Goal: Task Accomplishment & Management: Manage account settings

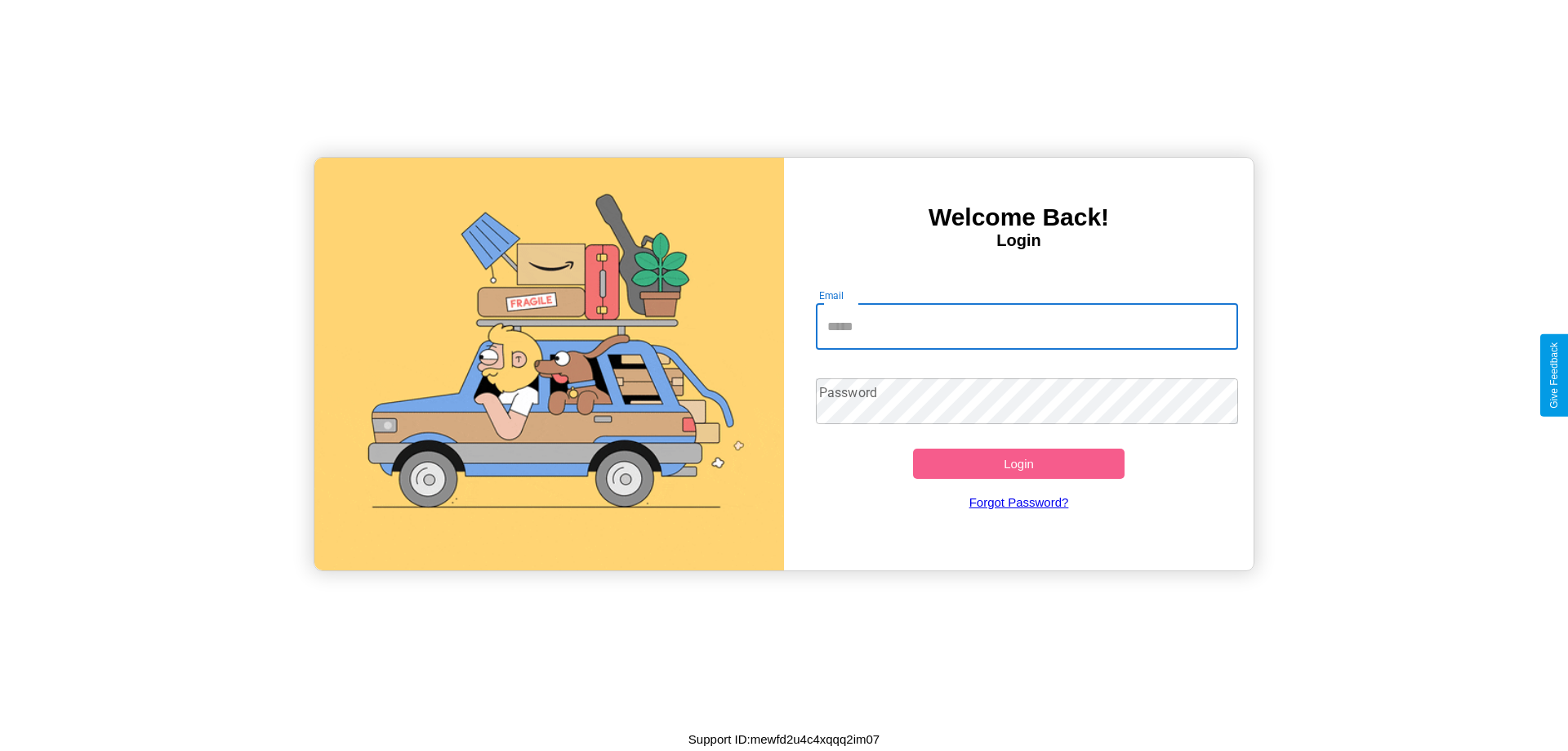
click at [1026, 326] on input "Email" at bounding box center [1028, 327] width 423 height 46
type input "**********"
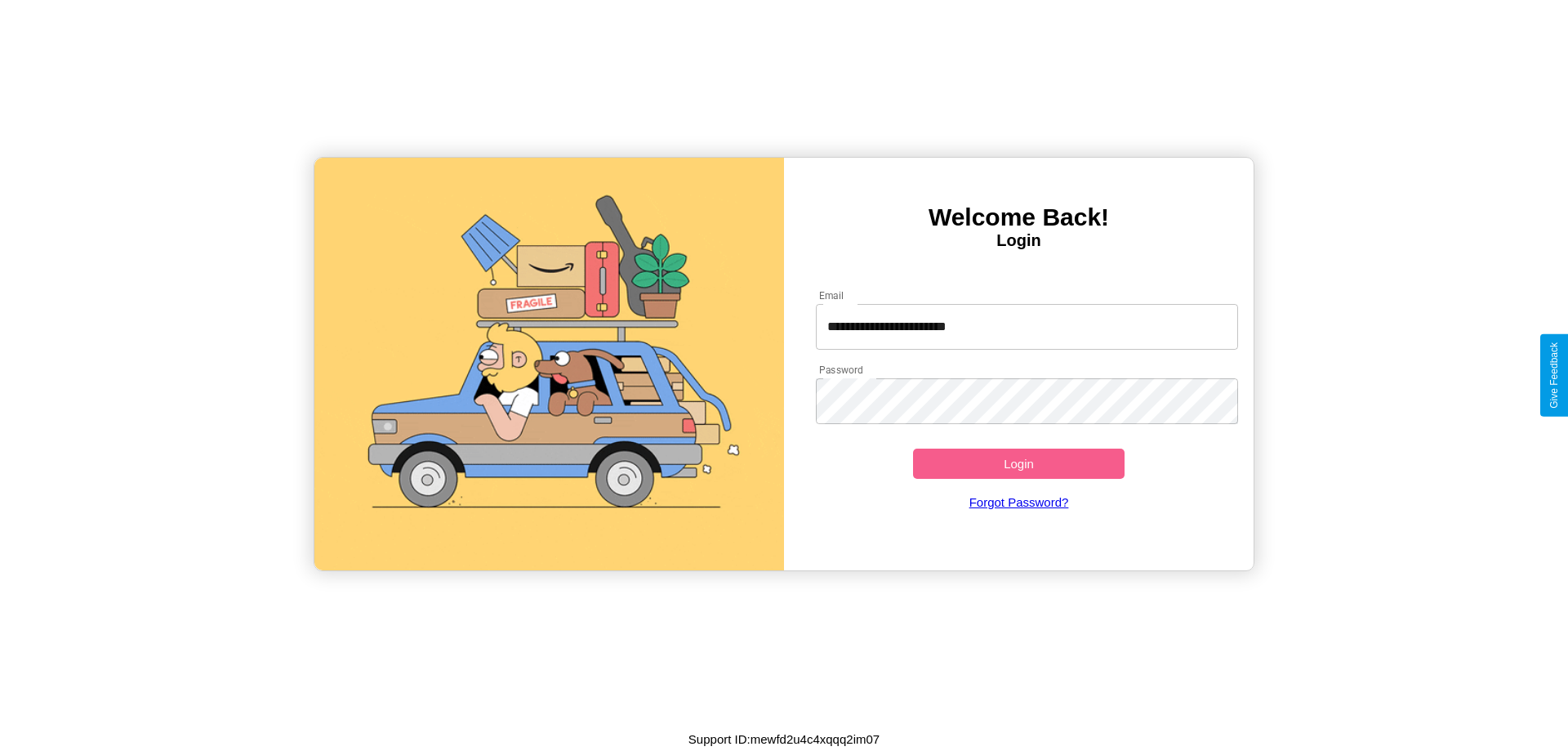
click at [1018, 463] on button "Login" at bounding box center [1019, 464] width 212 height 31
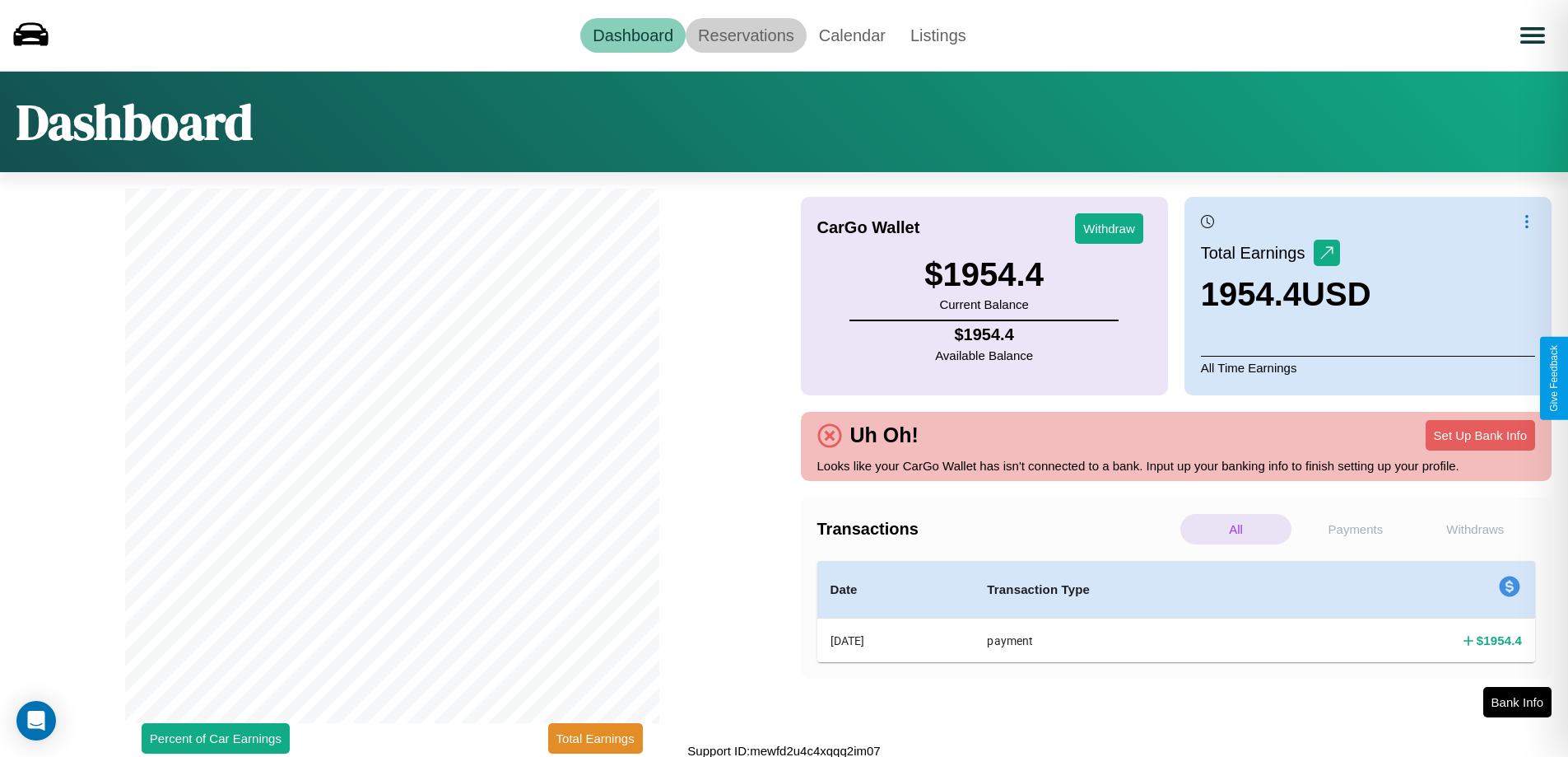
click at [746, 34] on link "Reservations" at bounding box center [746, 35] width 121 height 34
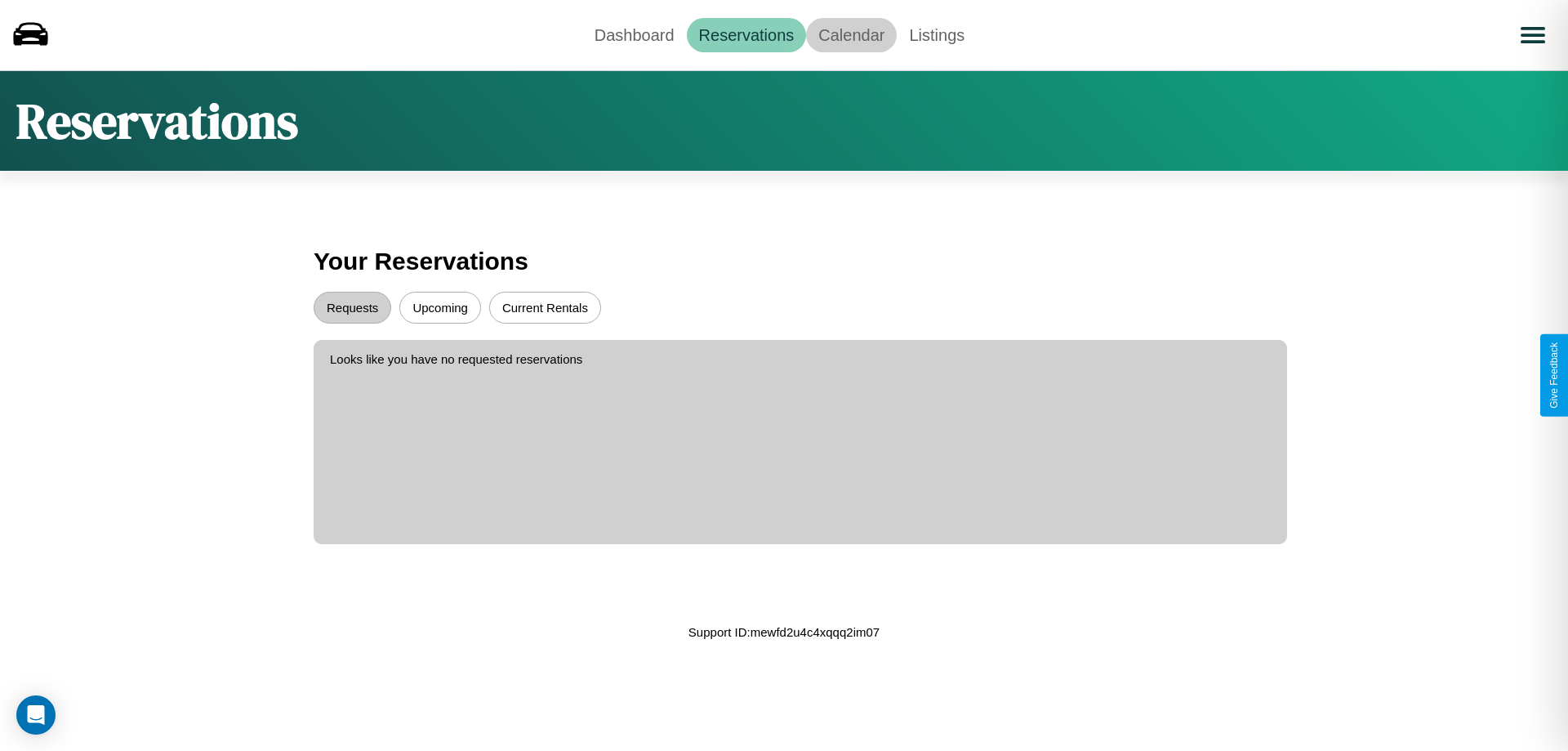
click at [851, 34] on link "Calendar" at bounding box center [851, 35] width 91 height 34
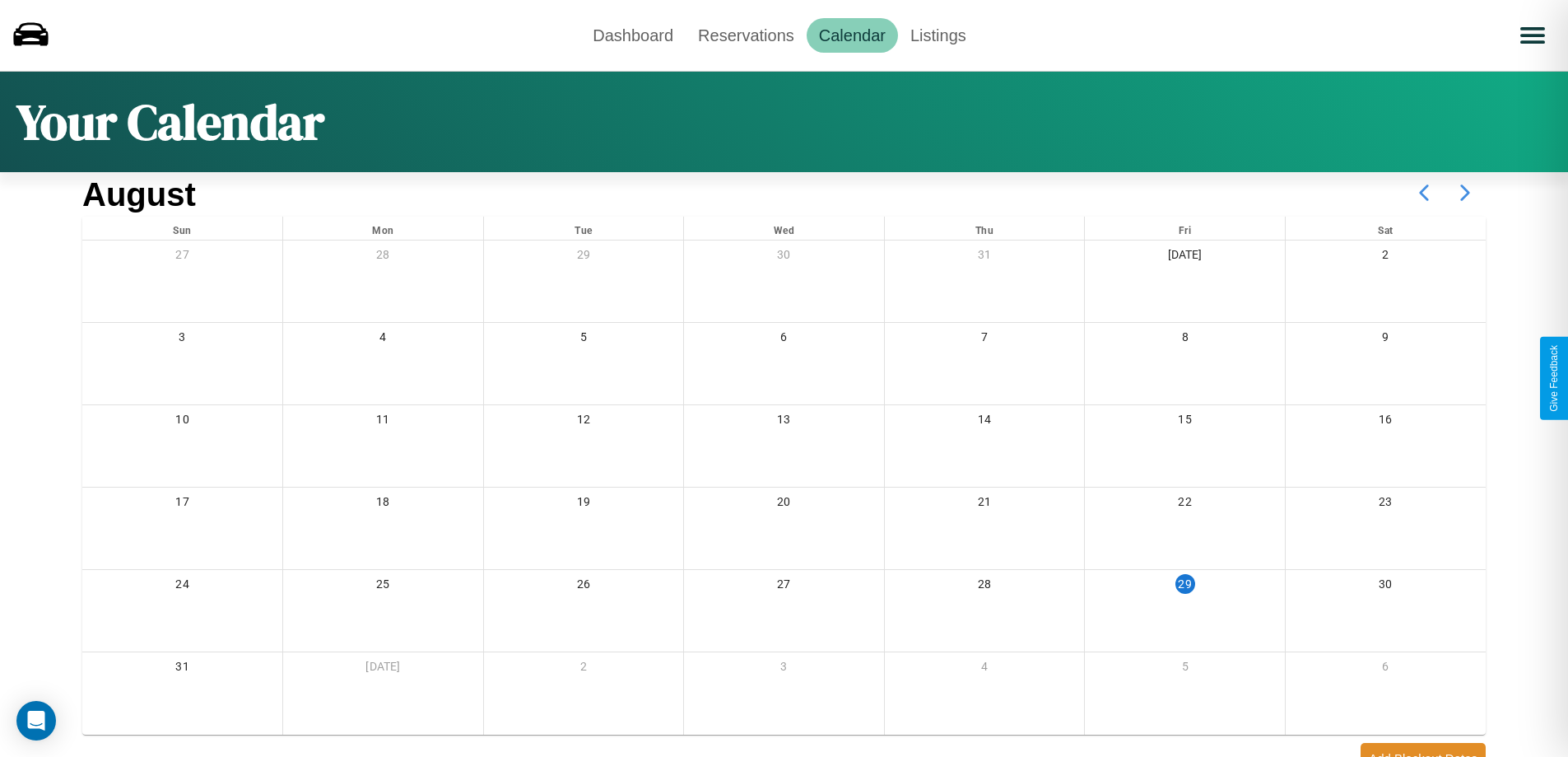
click at [1466, 193] on icon at bounding box center [1466, 193] width 42 height 42
